Goal: Information Seeking & Learning: Learn about a topic

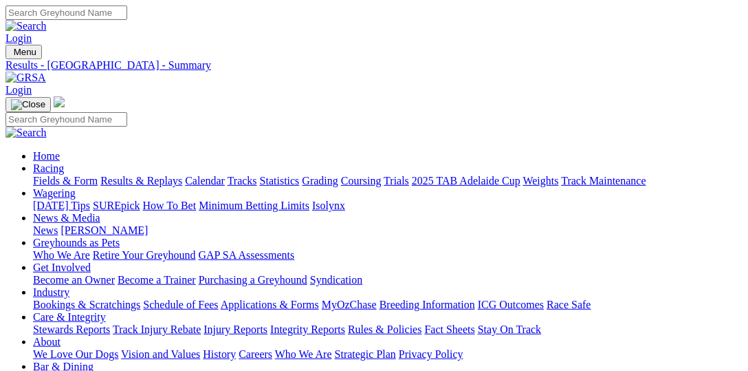
type input "Today, 3 Sep 2025"
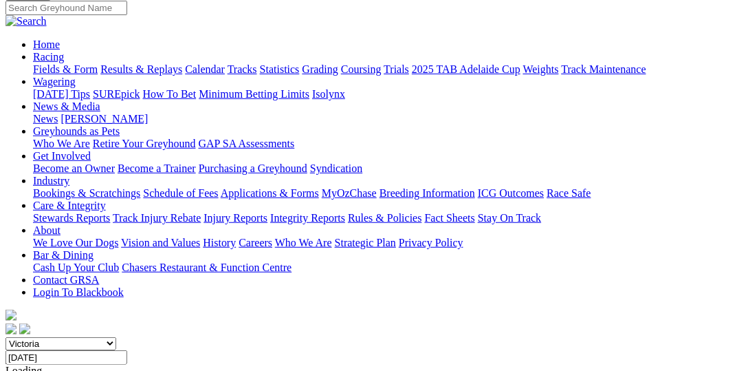
scroll to position [141, 0]
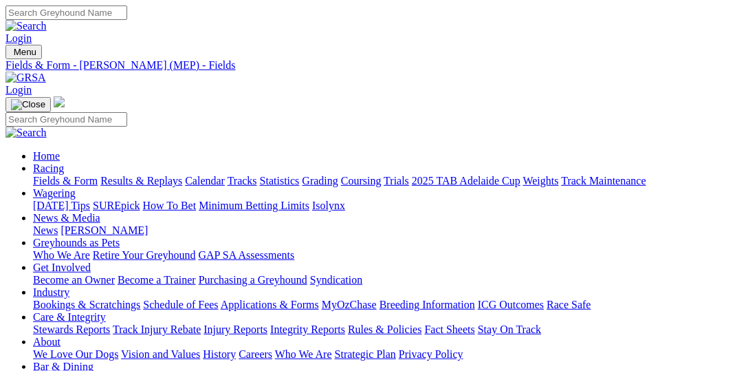
type input "Thursday, 4 Sep 2025"
select select "[GEOGRAPHIC_DATA]"
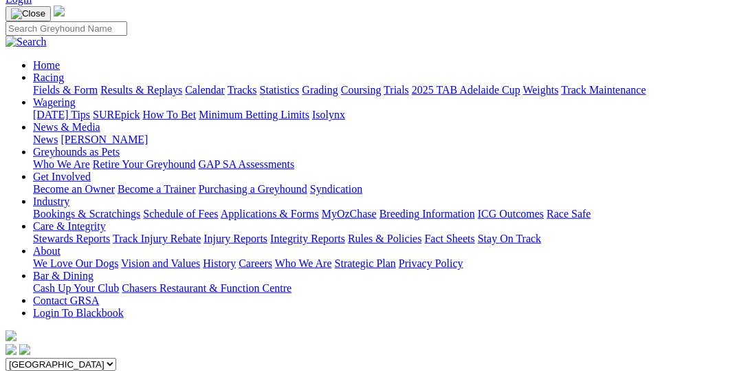
scroll to position [141, 0]
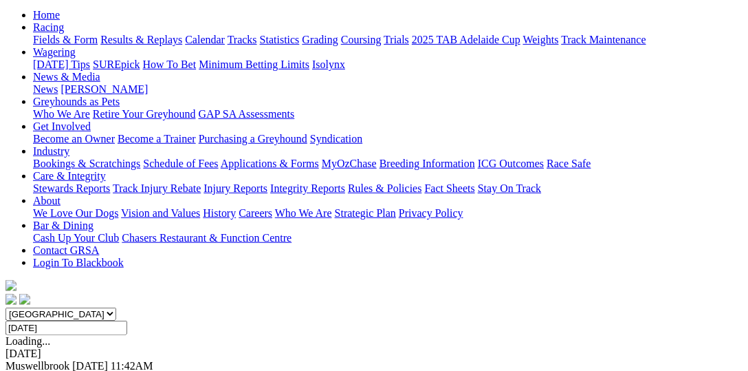
click at [127, 320] on input "[DATE]" at bounding box center [66, 327] width 122 height 14
select select "QLD"
click at [30, 307] on select "[GEOGRAPHIC_DATA] [GEOGRAPHIC_DATA] [GEOGRAPHIC_DATA] [GEOGRAPHIC_DATA] [GEOGRA…" at bounding box center [60, 313] width 111 height 13
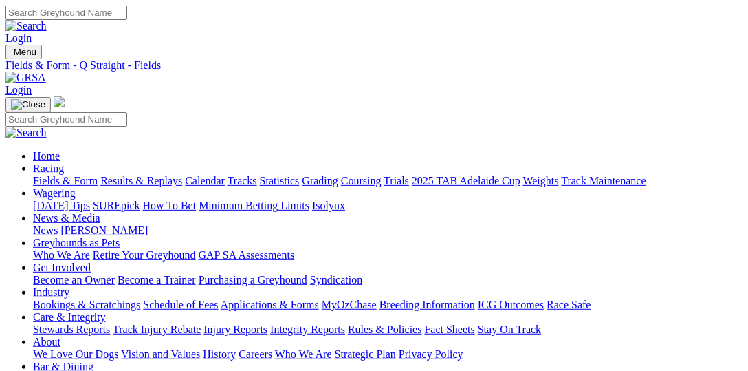
select select "[GEOGRAPHIC_DATA]"
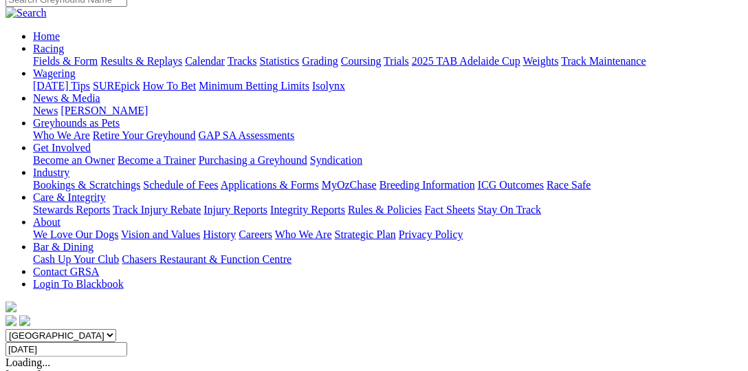
scroll to position [212, 0]
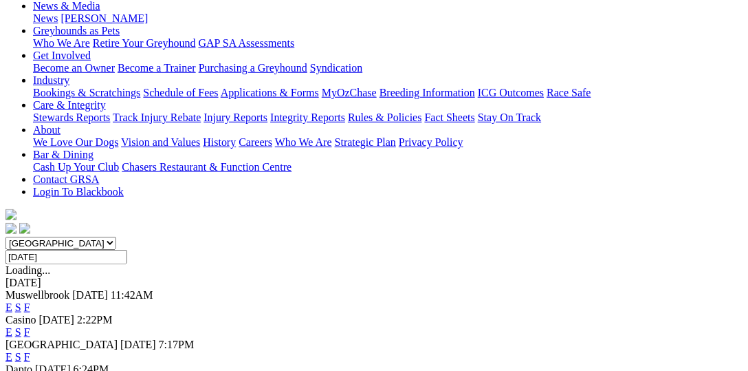
click at [30, 351] on link "F" at bounding box center [27, 357] width 6 height 12
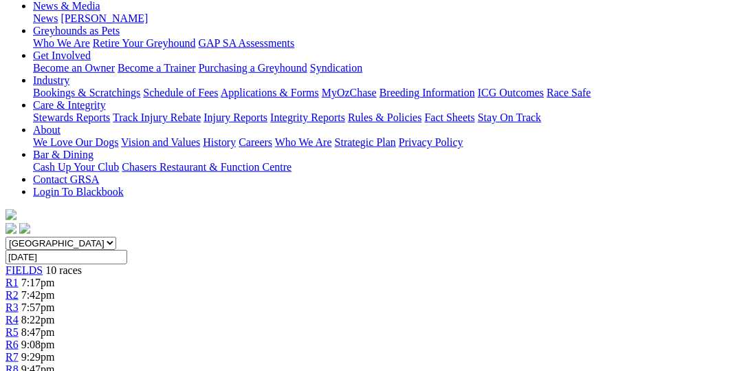
scroll to position [70, 0]
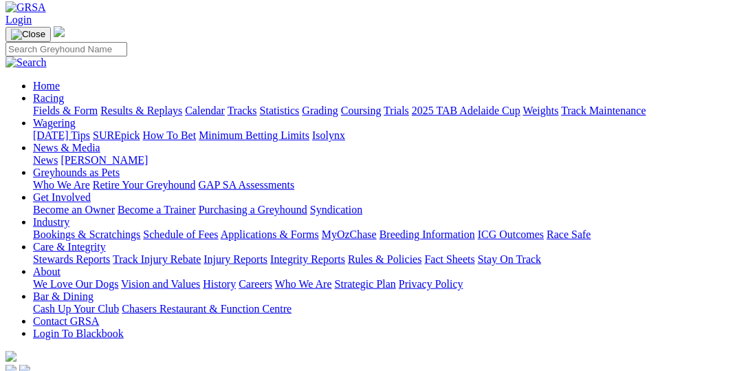
select select "QLD"
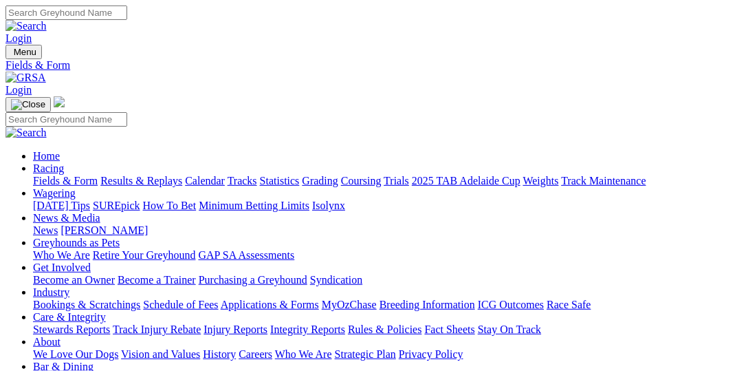
select select "VIC"
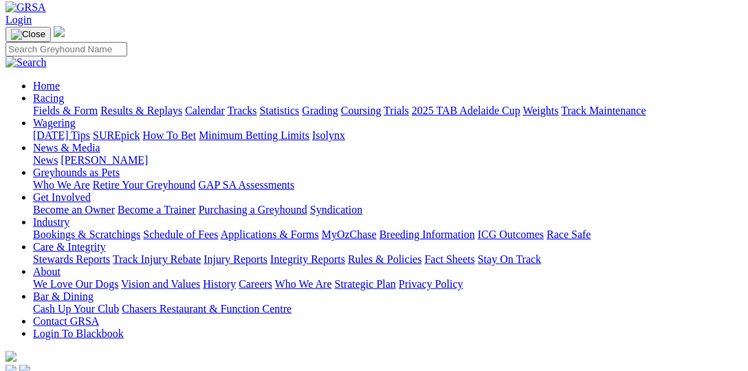
scroll to position [141, 0]
